Goal: Task Accomplishment & Management: Use online tool/utility

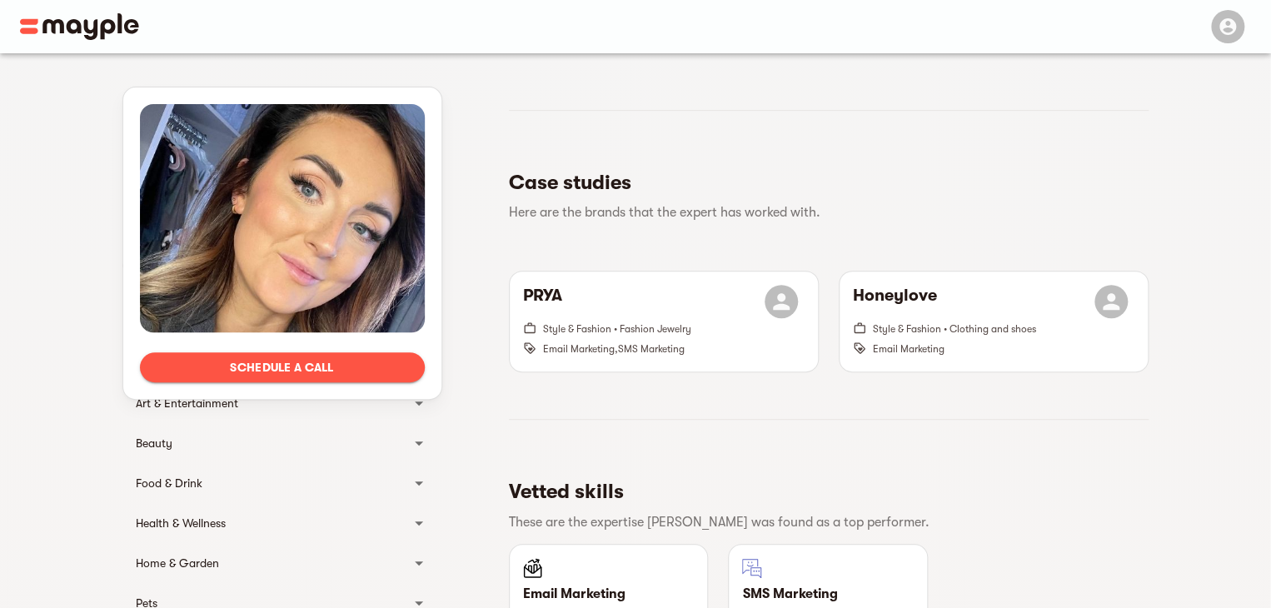
scroll to position [266, 0]
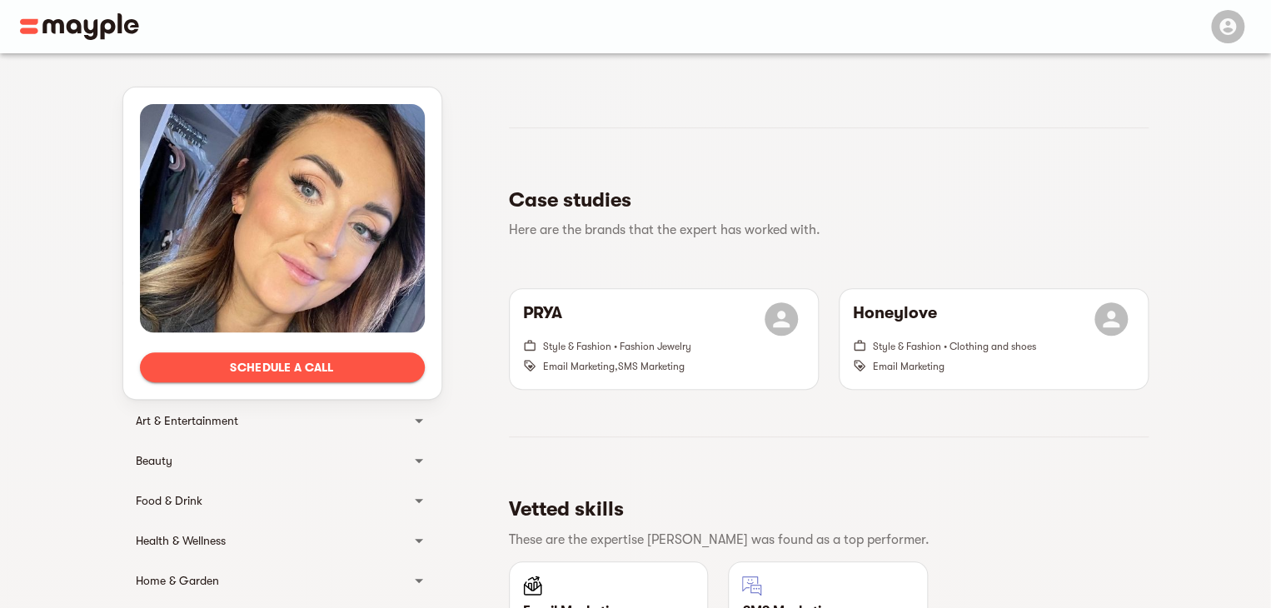
click at [146, 460] on div "Beauty" at bounding box center [267, 461] width 263 height 20
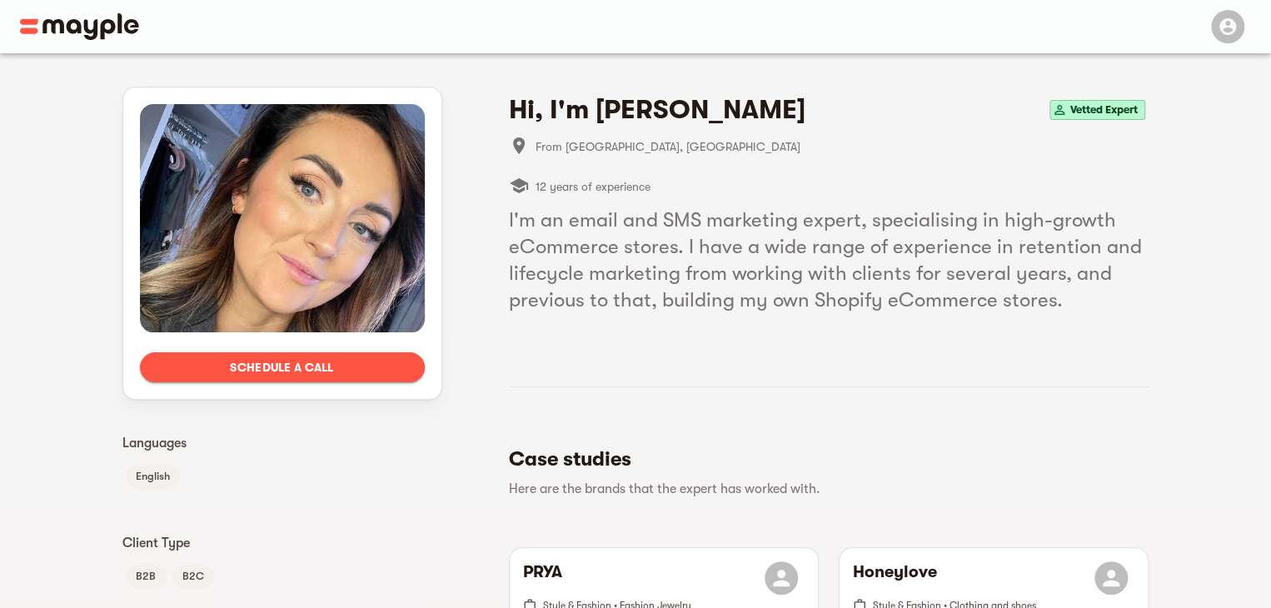
scroll to position [0, 0]
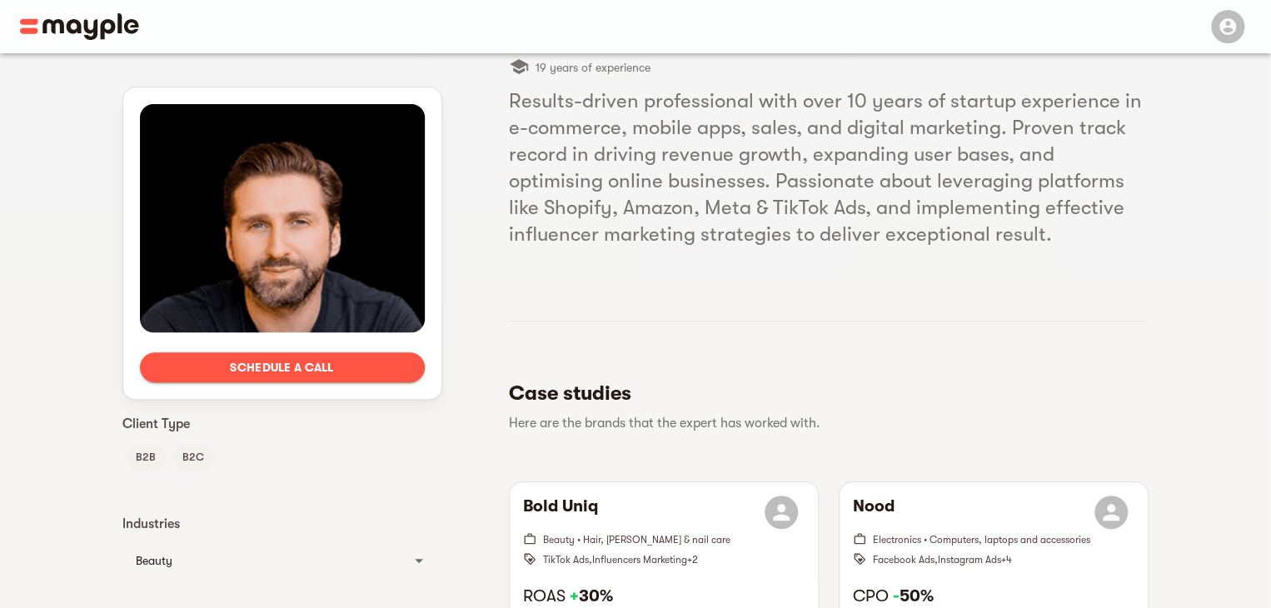
scroll to position [129, 0]
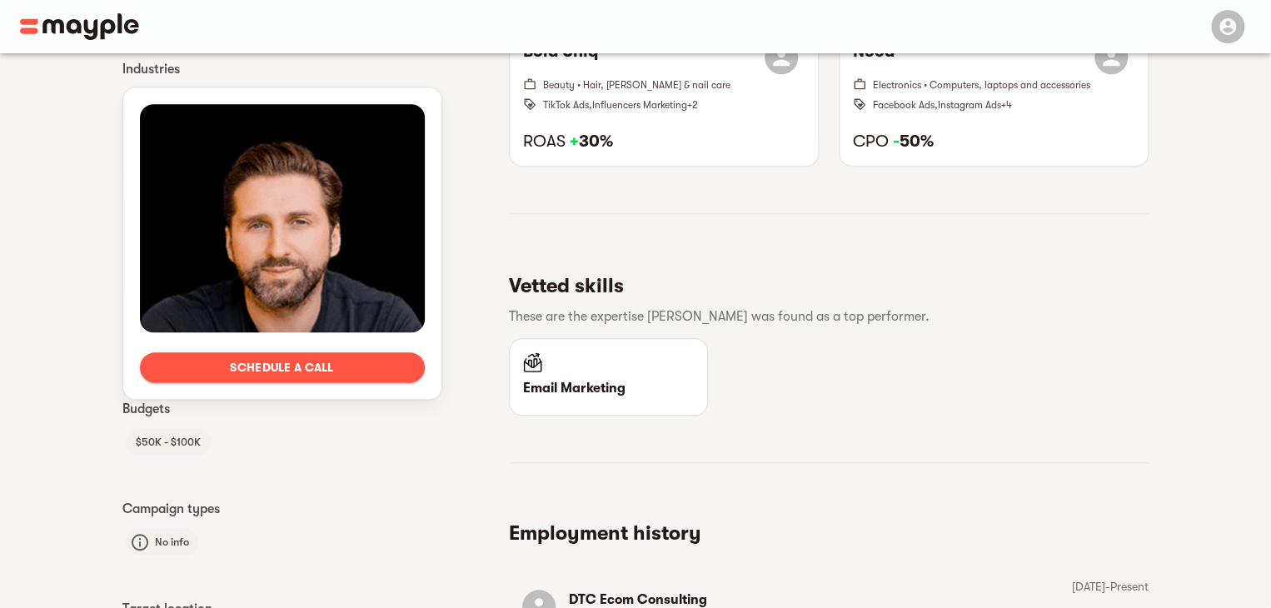
scroll to position [584, 0]
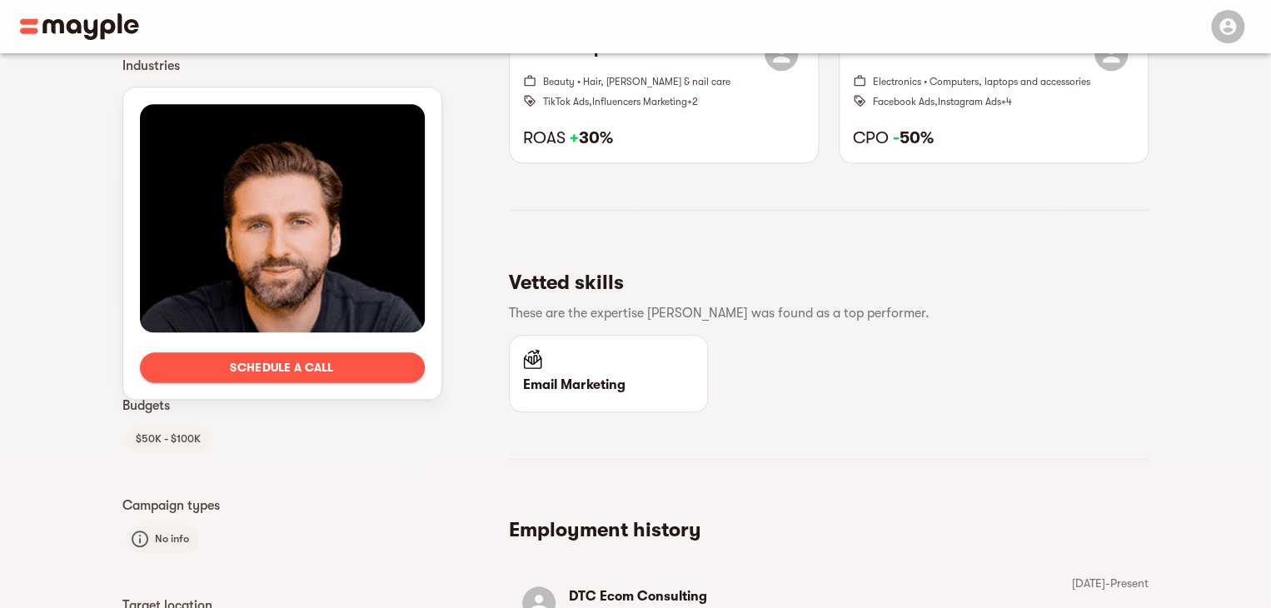
click at [45, 410] on div "Schedule a call Languages English Client Type B2B B2C Industries Beauty Hair, b…" at bounding box center [635, 182] width 1271 height 1426
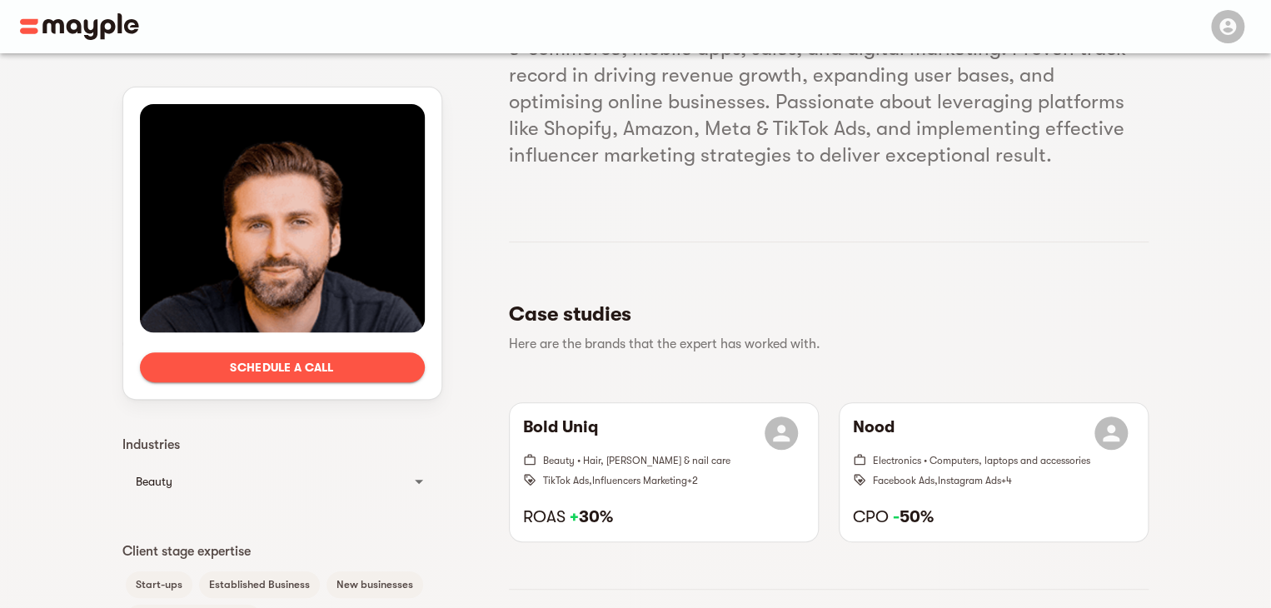
scroll to position [202, 0]
